Goal: Entertainment & Leisure: Consume media (video, audio)

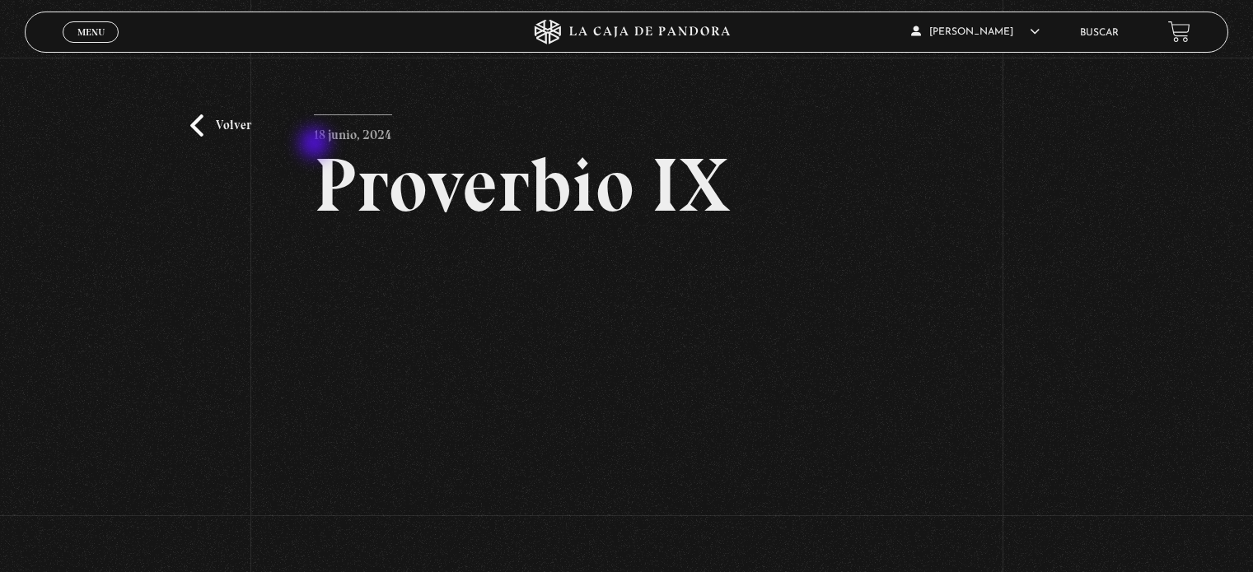
scroll to position [208, 0]
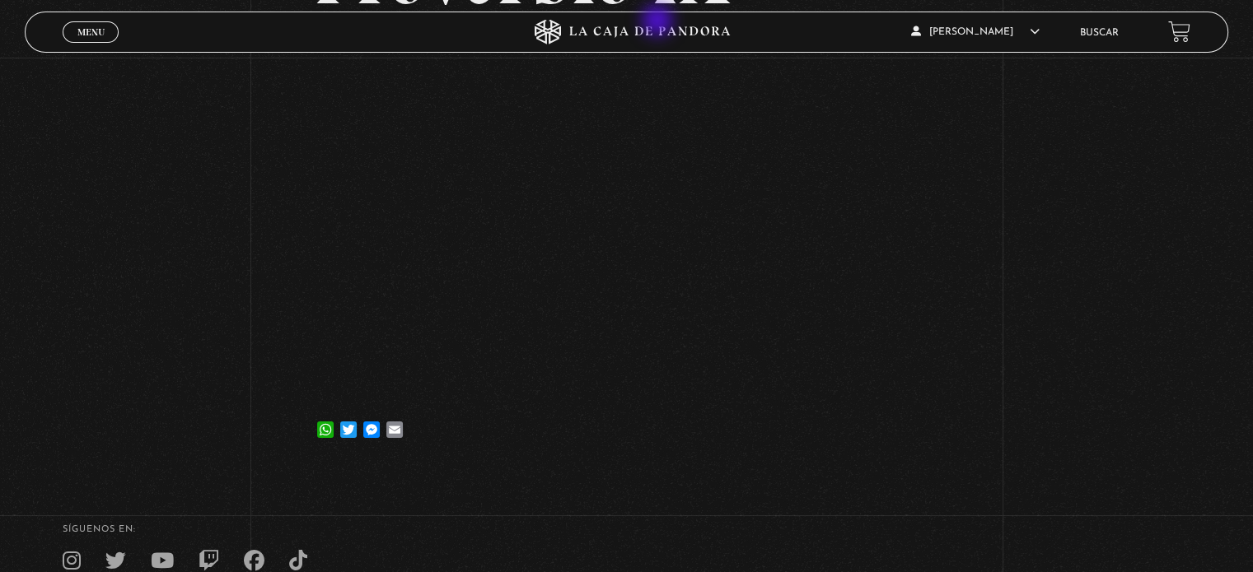
click at [659, 22] on icon at bounding box center [626, 32] width 376 height 25
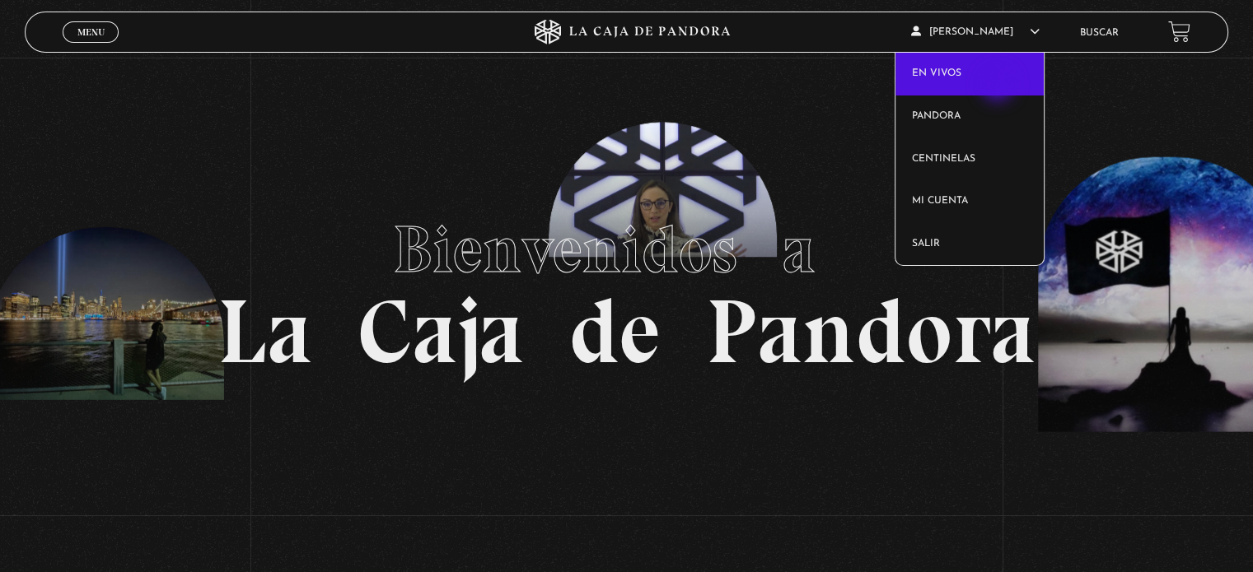
click at [999, 86] on link "En vivos" at bounding box center [969, 74] width 149 height 43
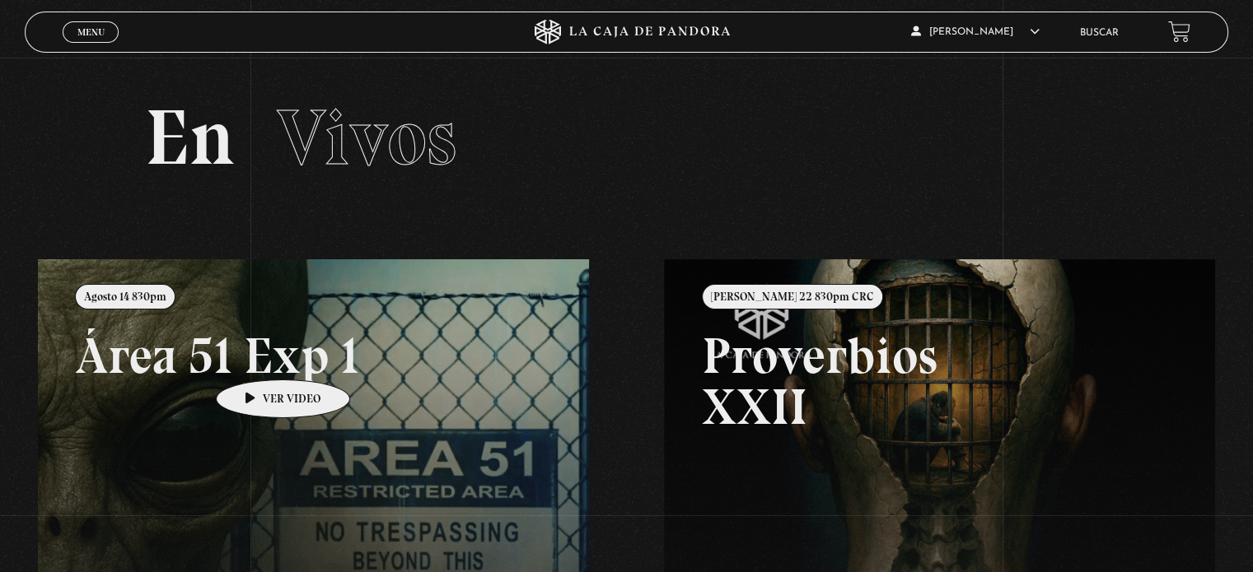
click at [257, 355] on link at bounding box center [664, 545] width 1253 height 572
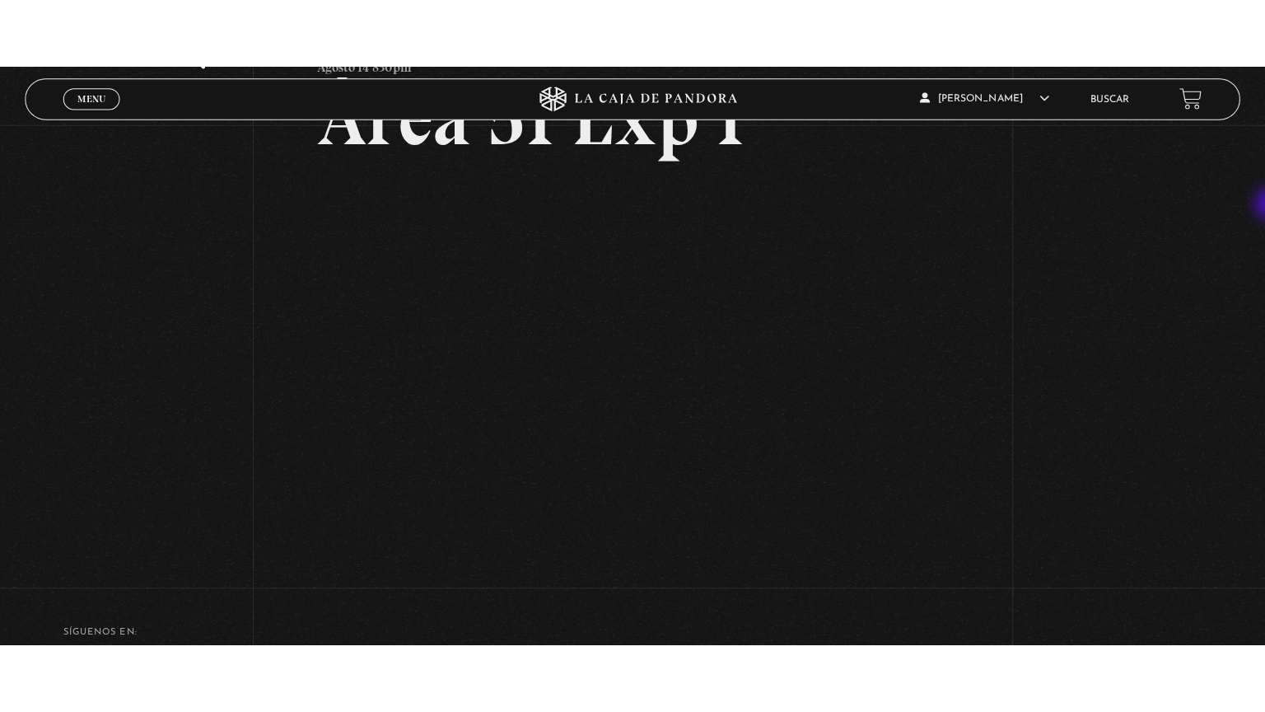
scroll to position [135, 0]
